Goal: Task Accomplishment & Management: Use online tool/utility

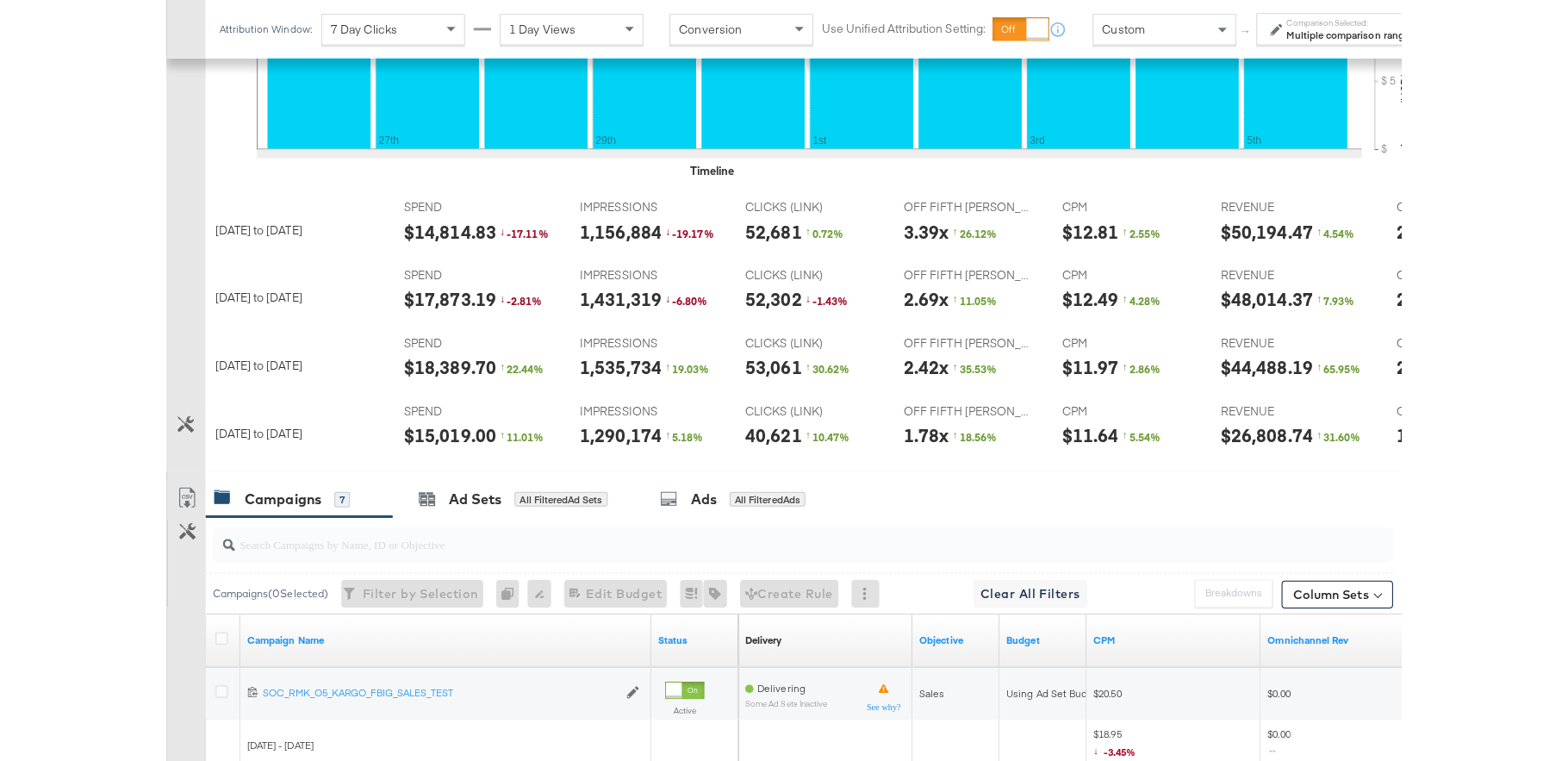
scroll to position [636, 0]
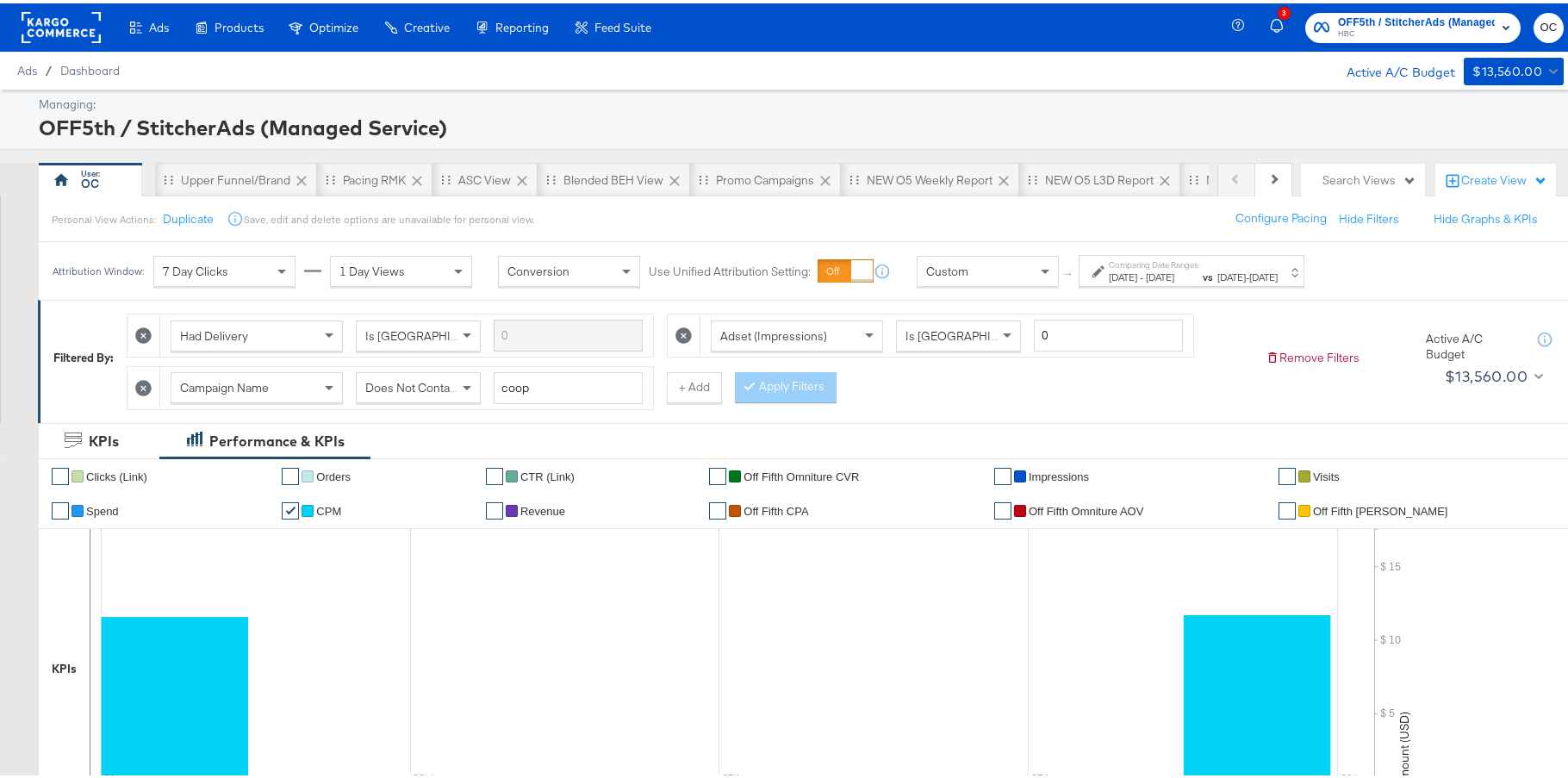
click at [56, 35] on rect at bounding box center [62, 24] width 79 height 31
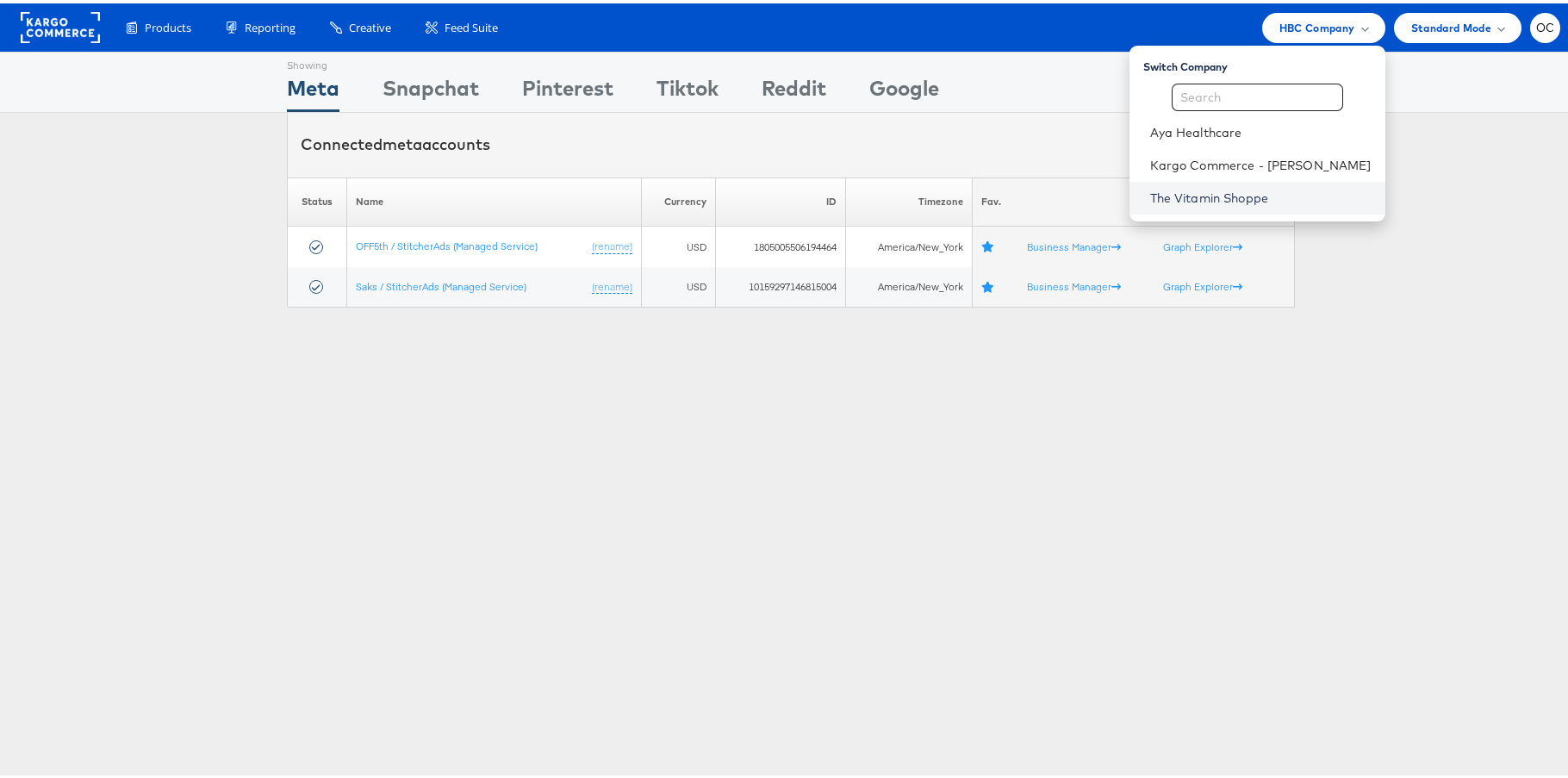
click at [1241, 198] on link "The Vitamin Shoppe" at bounding box center [1260, 194] width 221 height 17
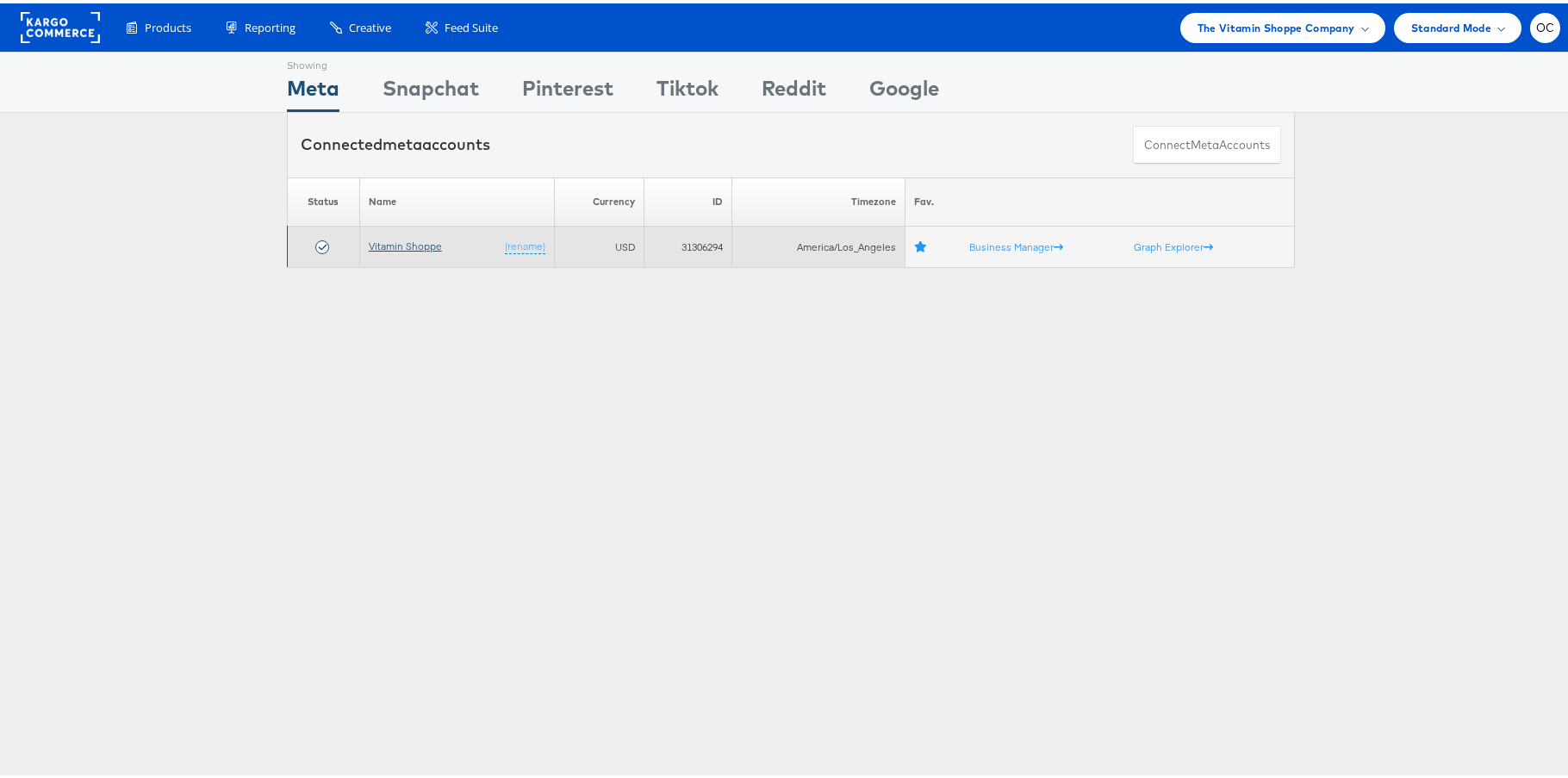
click at [396, 237] on link "Vitamin Shoppe" at bounding box center [405, 242] width 73 height 13
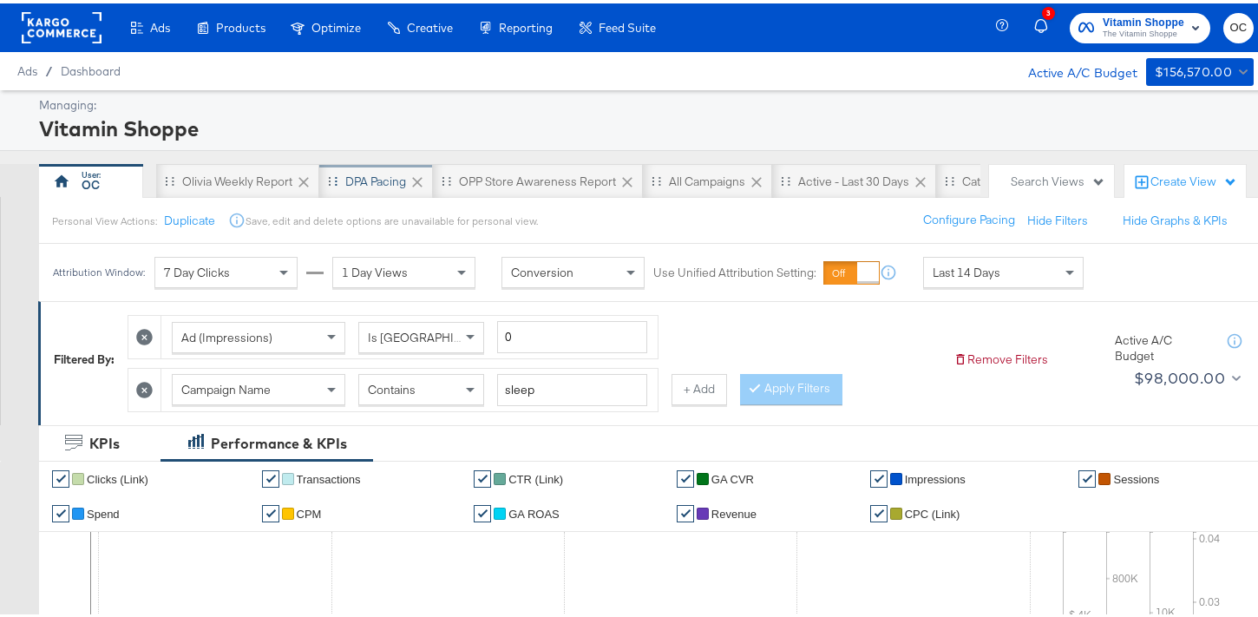
click at [359, 186] on div "DPA Pacing" at bounding box center [376, 177] width 114 height 35
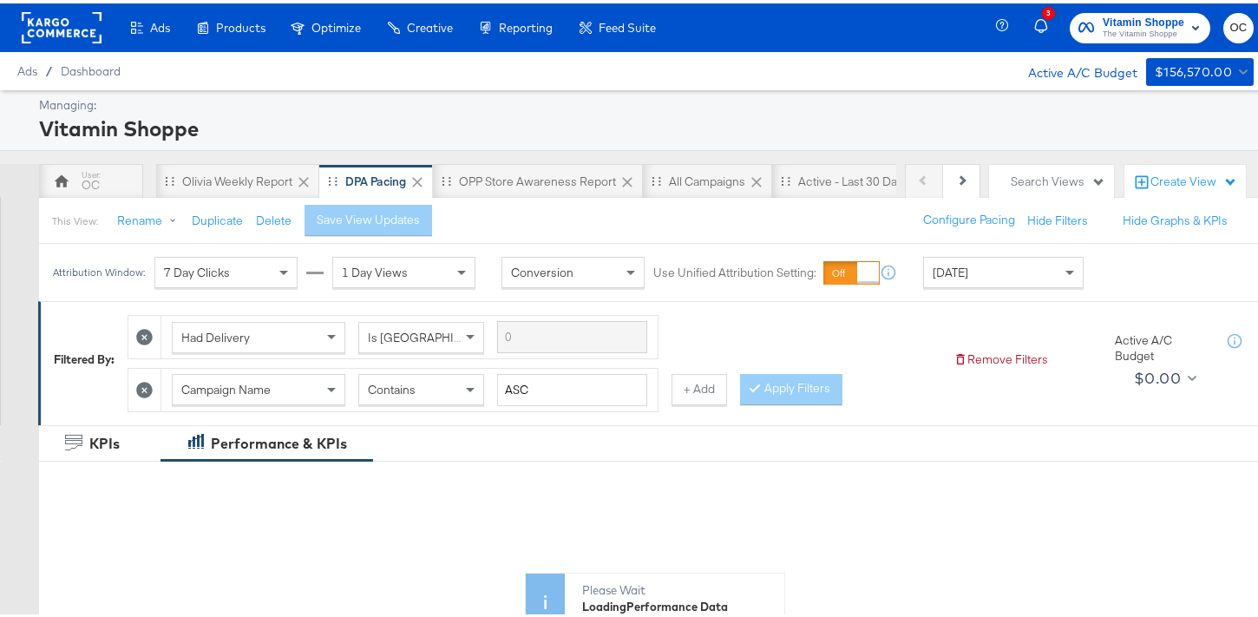
click at [1000, 279] on div "Today" at bounding box center [1003, 268] width 159 height 29
click at [1118, 283] on div "Oct 7th 2025" at bounding box center [1130, 276] width 29 height 14
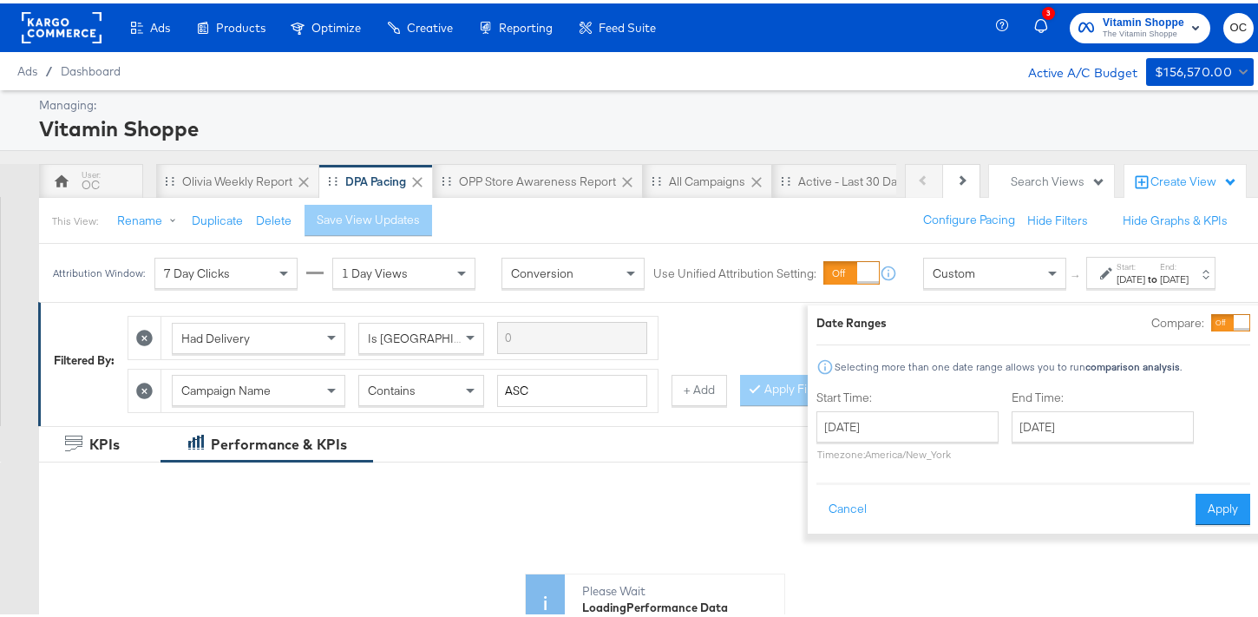
click at [1211, 313] on div at bounding box center [1230, 319] width 39 height 17
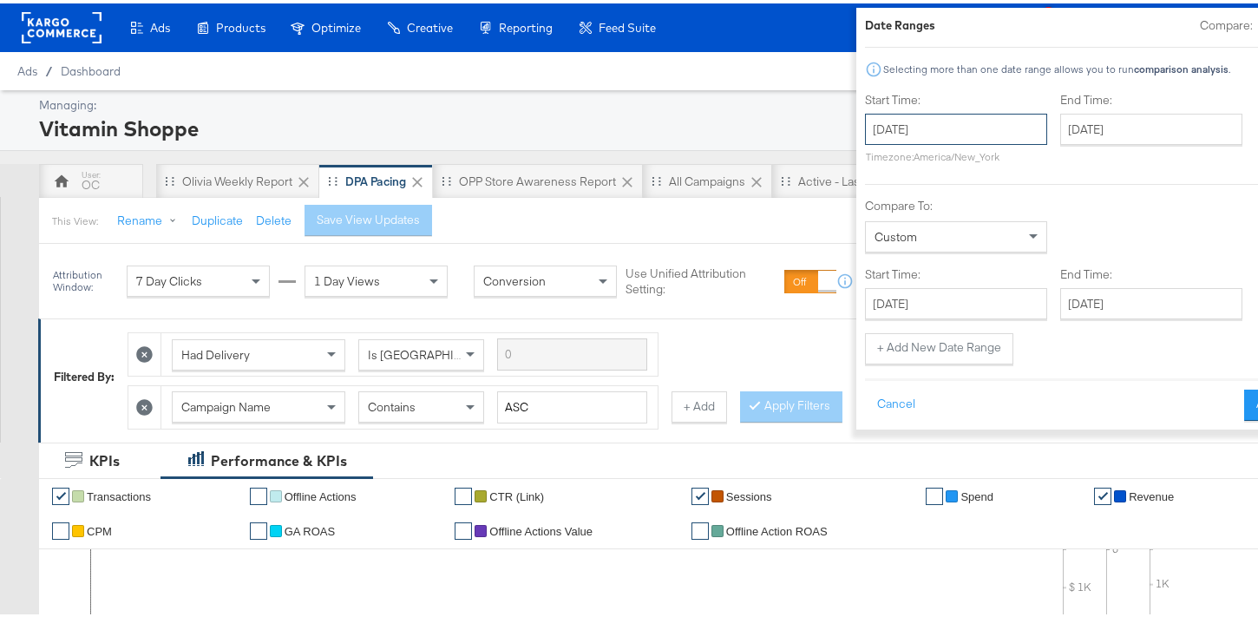
click at [899, 134] on input "October 7th 2025" at bounding box center [956, 125] width 182 height 31
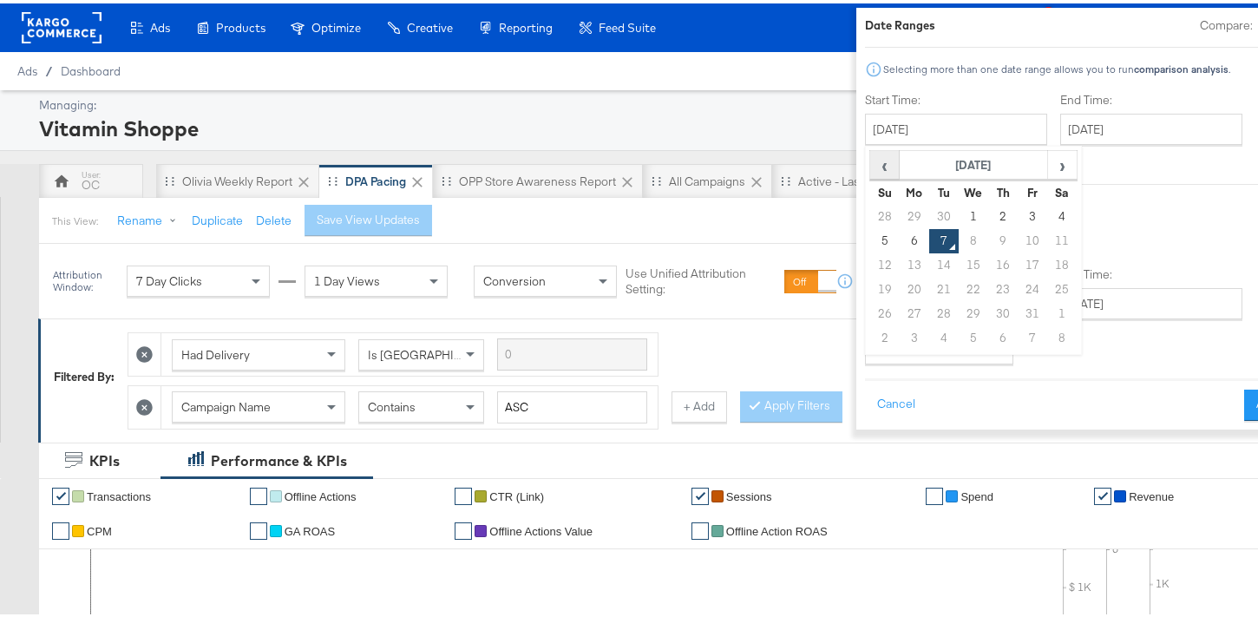
click at [871, 163] on span "‹" at bounding box center [884, 161] width 27 height 26
click at [899, 287] on td "22" at bounding box center [913, 286] width 29 height 24
type input "September 22nd 2025"
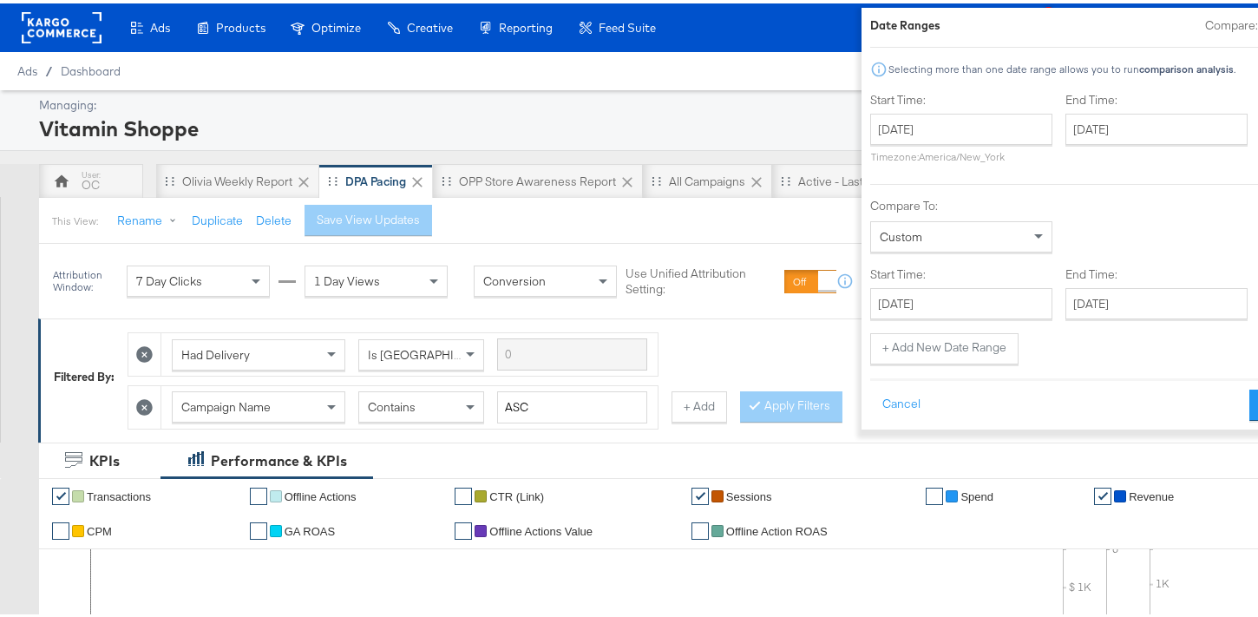
click at [1065, 142] on div "End Time: October 7th 2025 ‹ October 2025 › Su Mo Tu We Th Fr Sa 28 29 30 1 2 3…" at bounding box center [1159, 127] width 189 height 79
click at [1065, 132] on input "October 7th 2025" at bounding box center [1156, 125] width 182 height 31
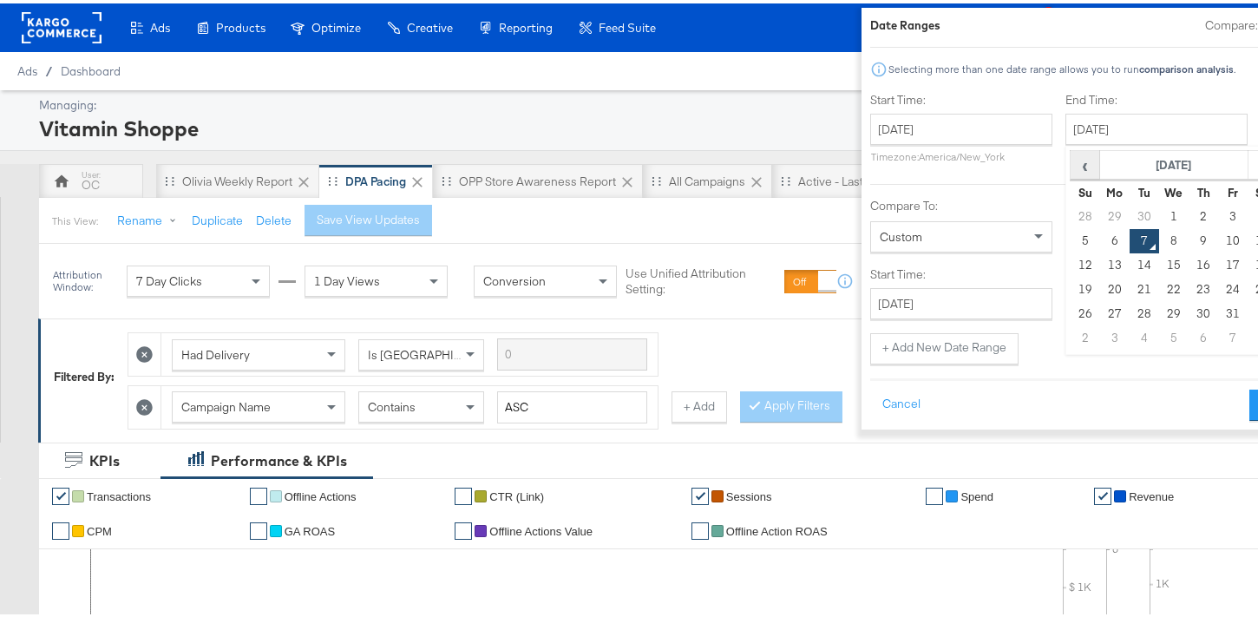
click at [1071, 158] on span "‹" at bounding box center [1084, 161] width 27 height 26
click at [1070, 301] on td "28" at bounding box center [1084, 310] width 29 height 24
type input "September 28th 2025"
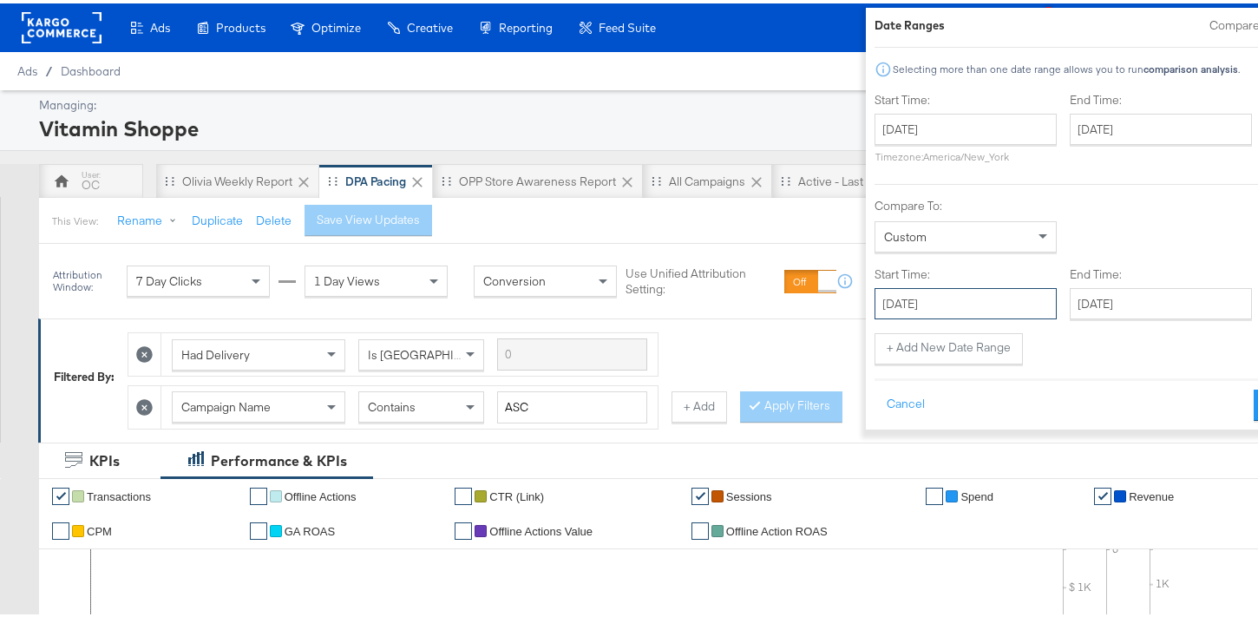
click at [928, 303] on input "October 7th 2025" at bounding box center [965, 299] width 182 height 31
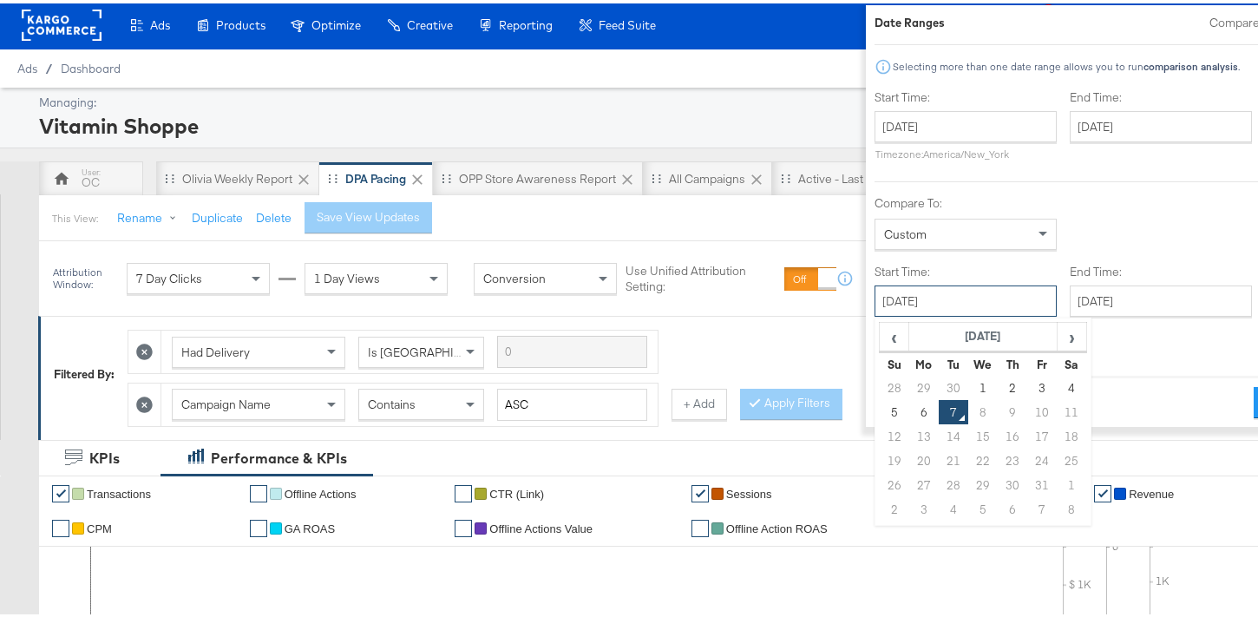
scroll to position [3, 0]
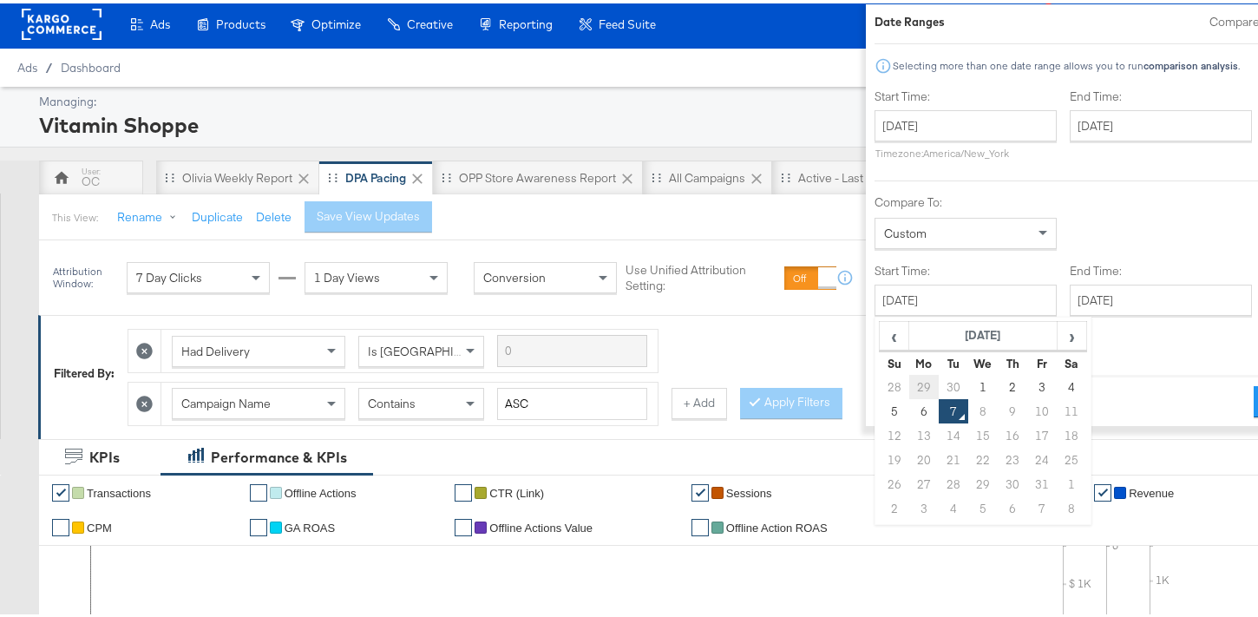
click at [909, 383] on td "29" at bounding box center [923, 383] width 29 height 24
type input "September 29th 2025"
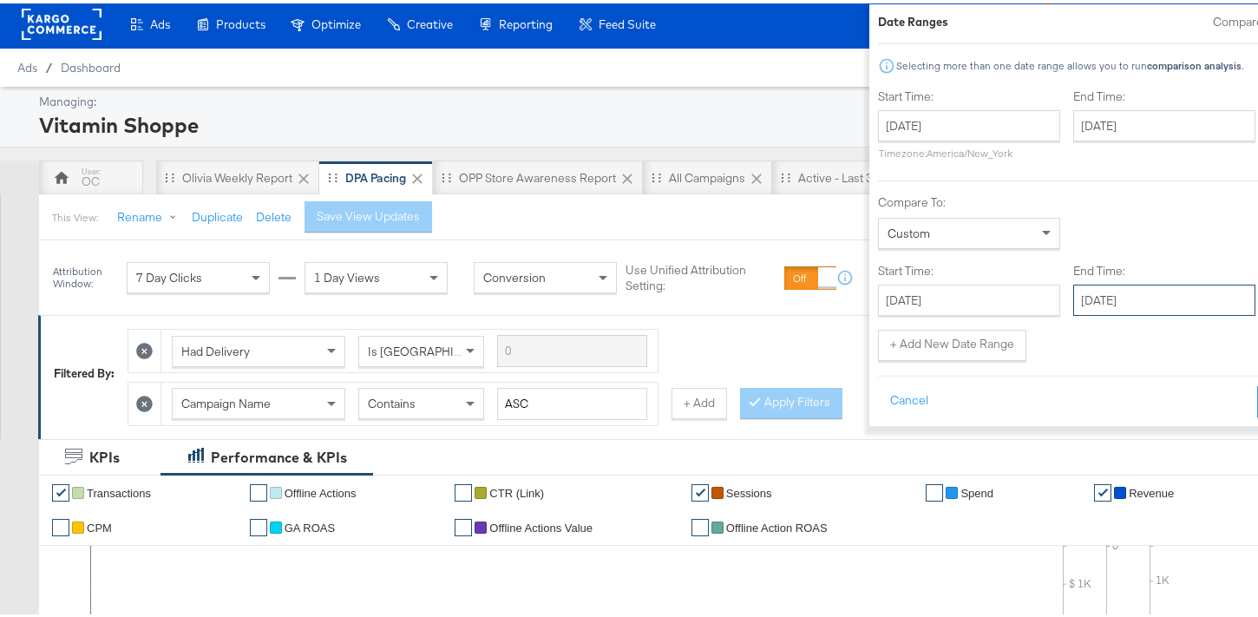
click at [1073, 302] on input "October 7th 2025" at bounding box center [1164, 296] width 182 height 31
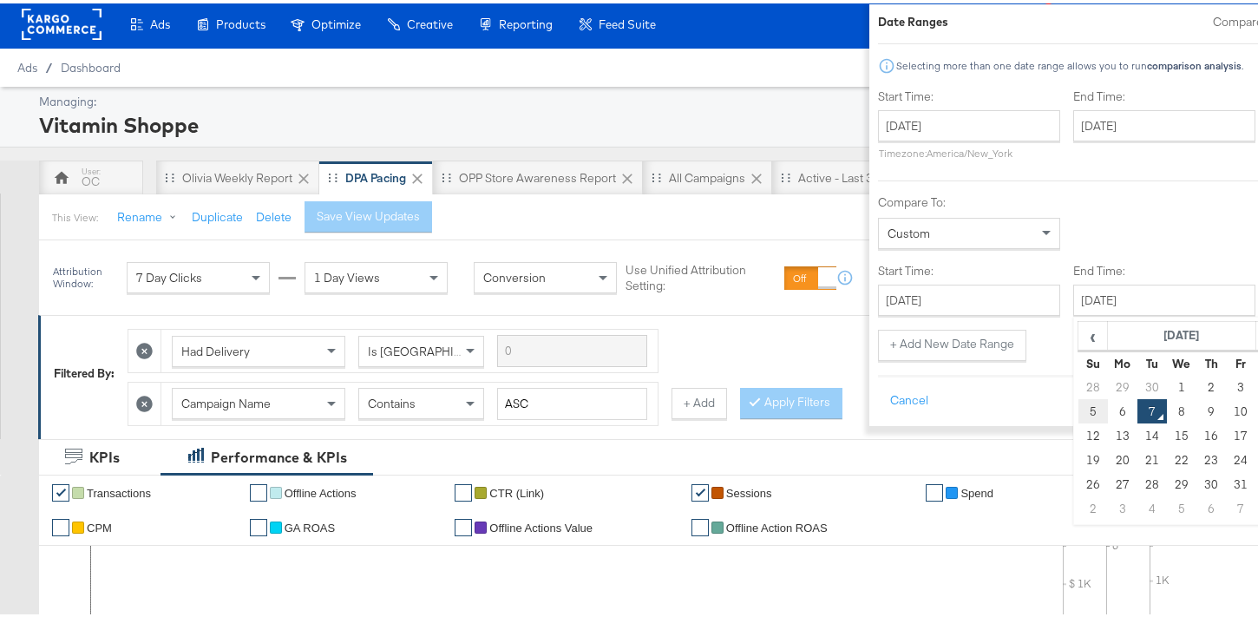
click at [1078, 409] on td "5" at bounding box center [1092, 408] width 29 height 24
type input "October 5th 2025"
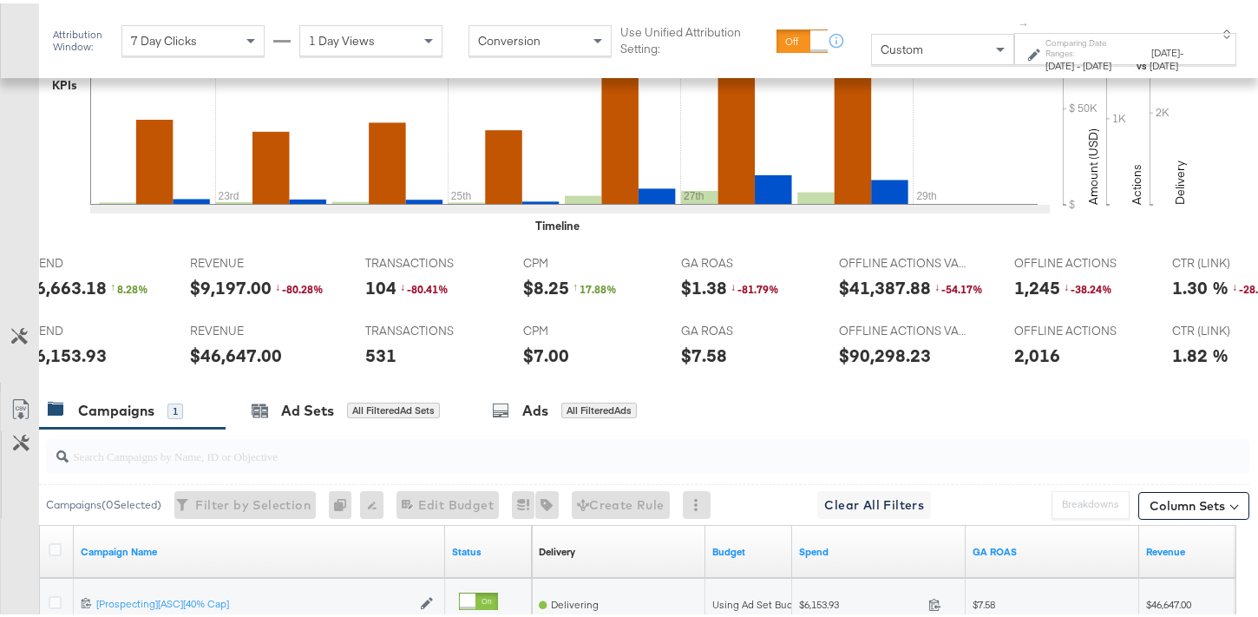
scroll to position [0, 0]
